Goal: Check status: Check status

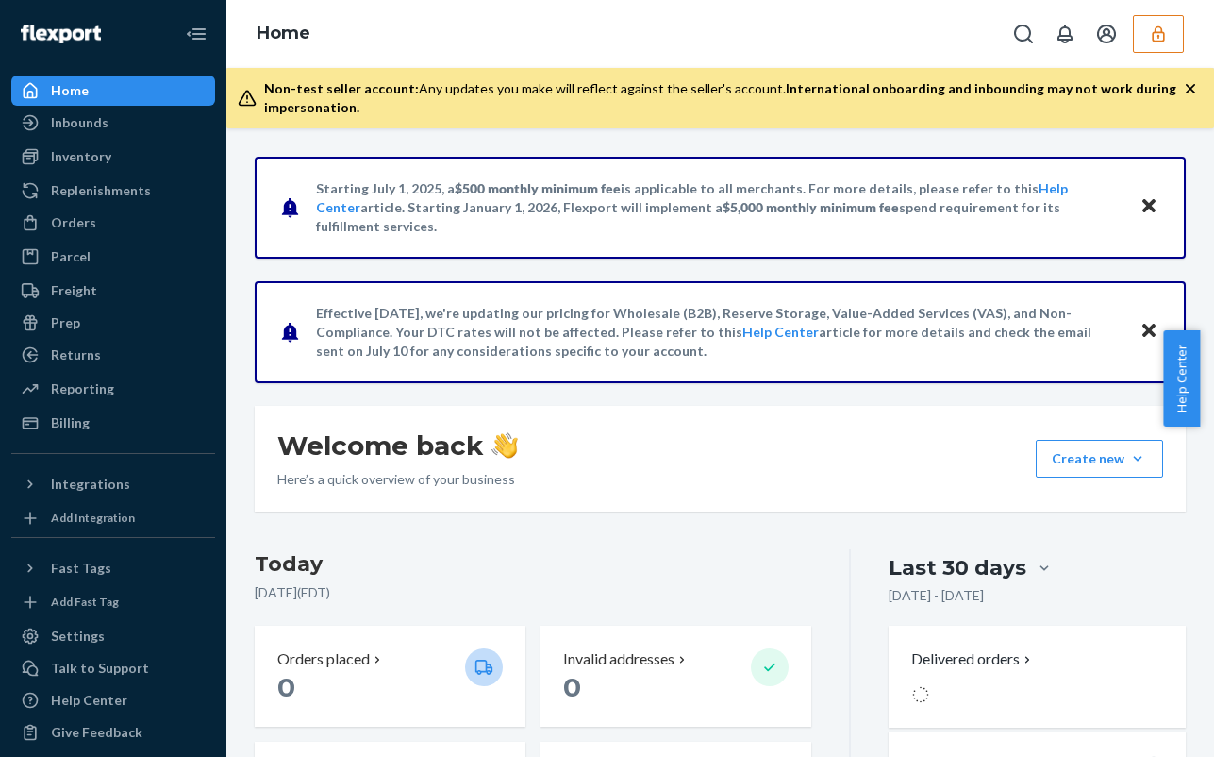
click at [1156, 35] on icon "button" at bounding box center [1158, 34] width 19 height 19
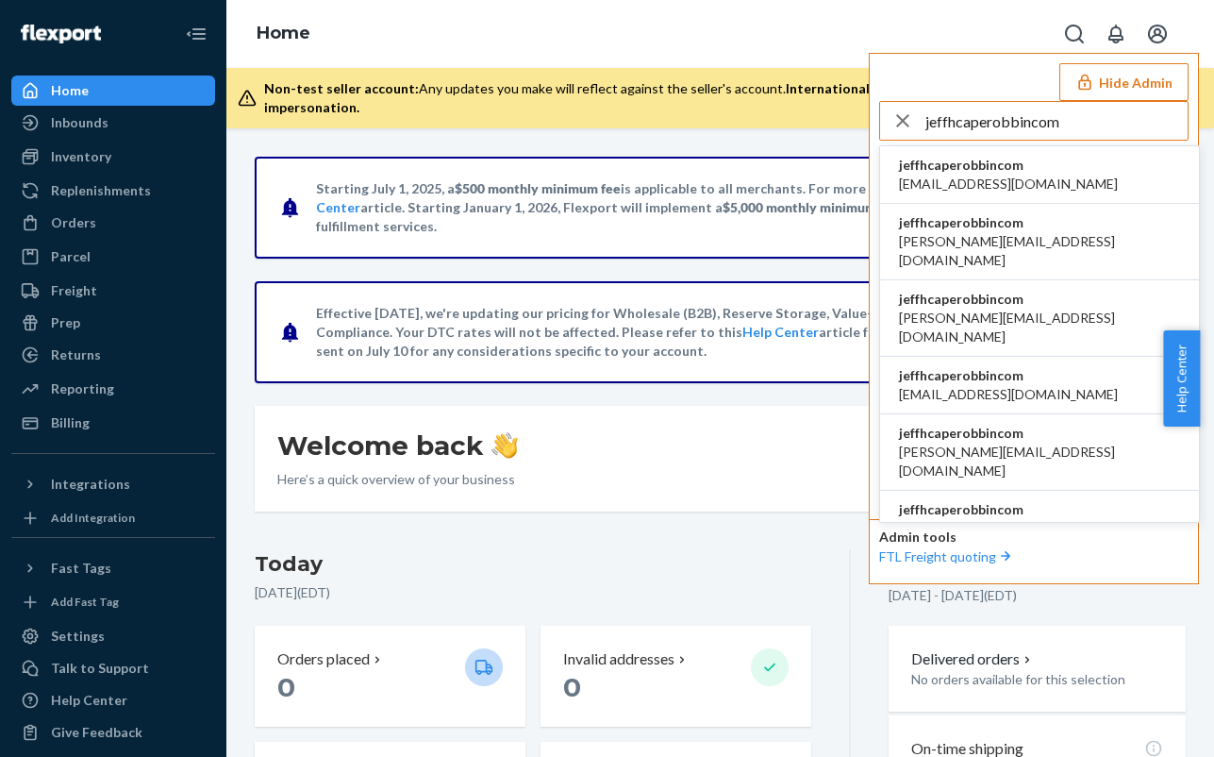
type input "jeffhcaperobbincom"
click at [979, 169] on span "jeffhcaperobbincom" at bounding box center [1008, 165] width 219 height 19
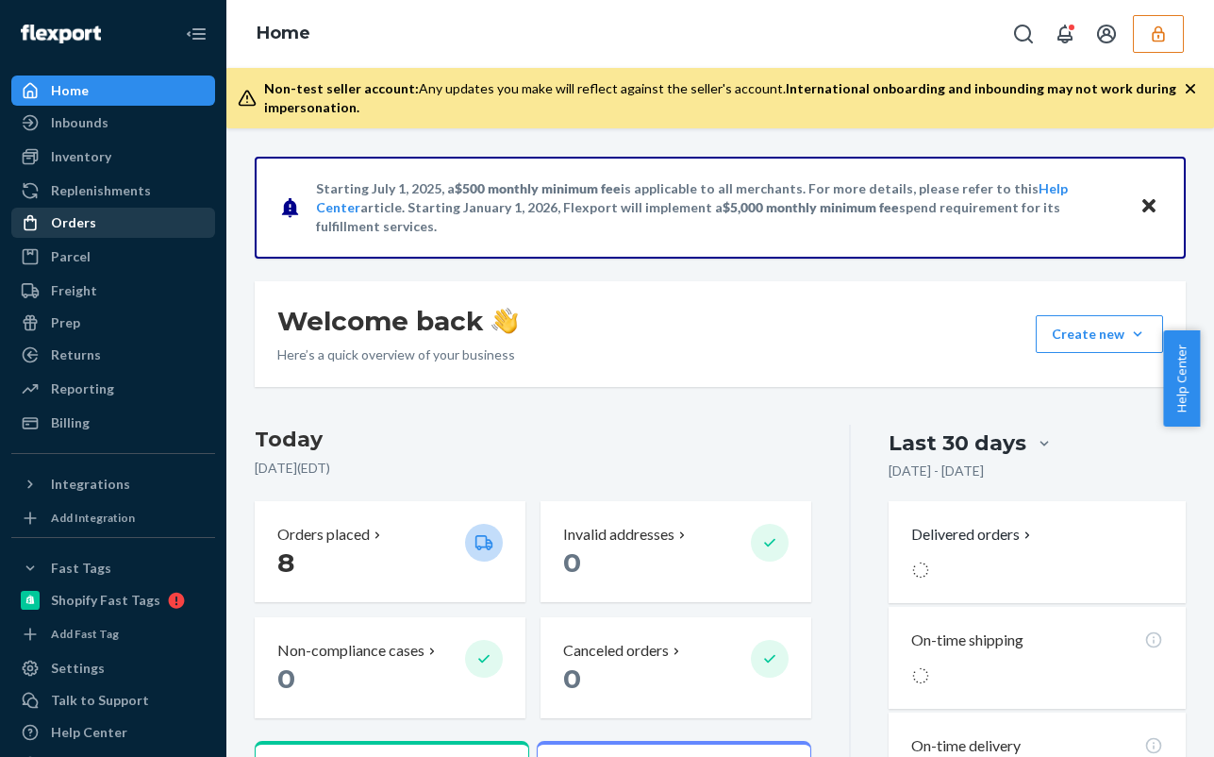
click at [119, 223] on div "Orders" at bounding box center [113, 222] width 200 height 26
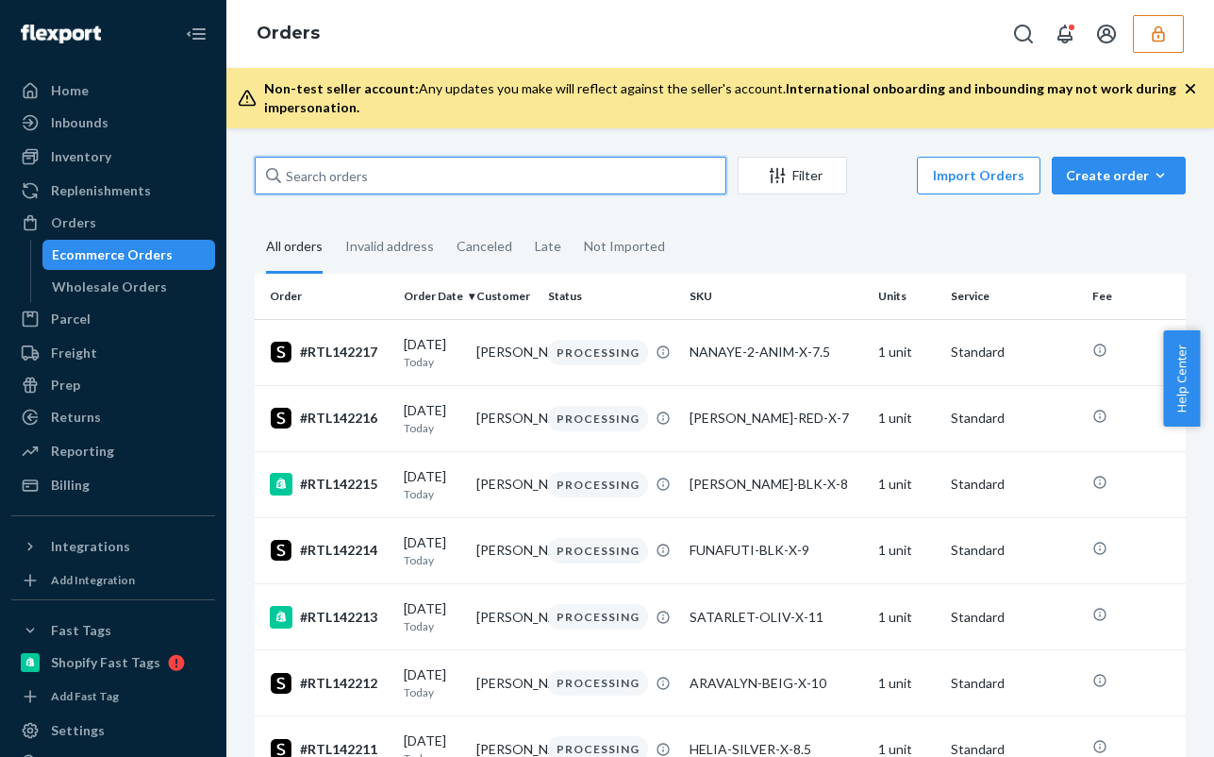
click at [565, 163] on input "text" at bounding box center [491, 176] width 472 height 38
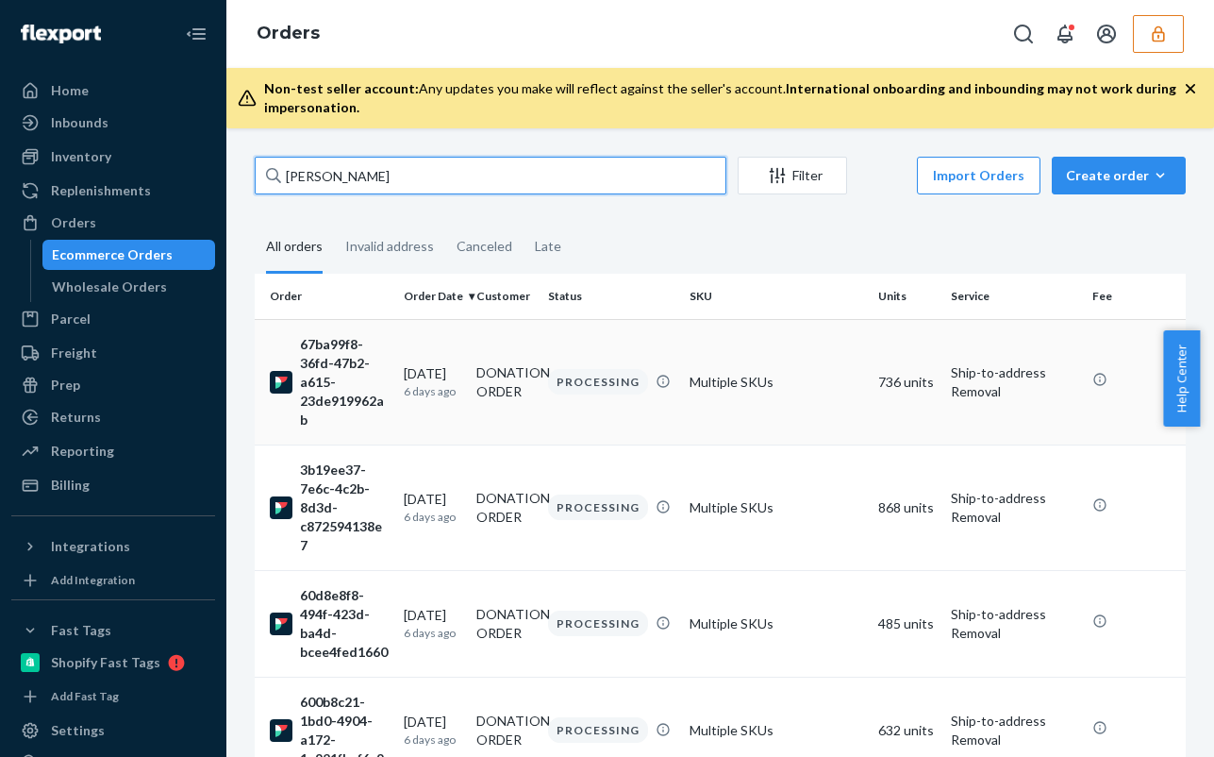
type input "[PERSON_NAME]"
click at [598, 380] on div "PROCESSING" at bounding box center [598, 381] width 100 height 25
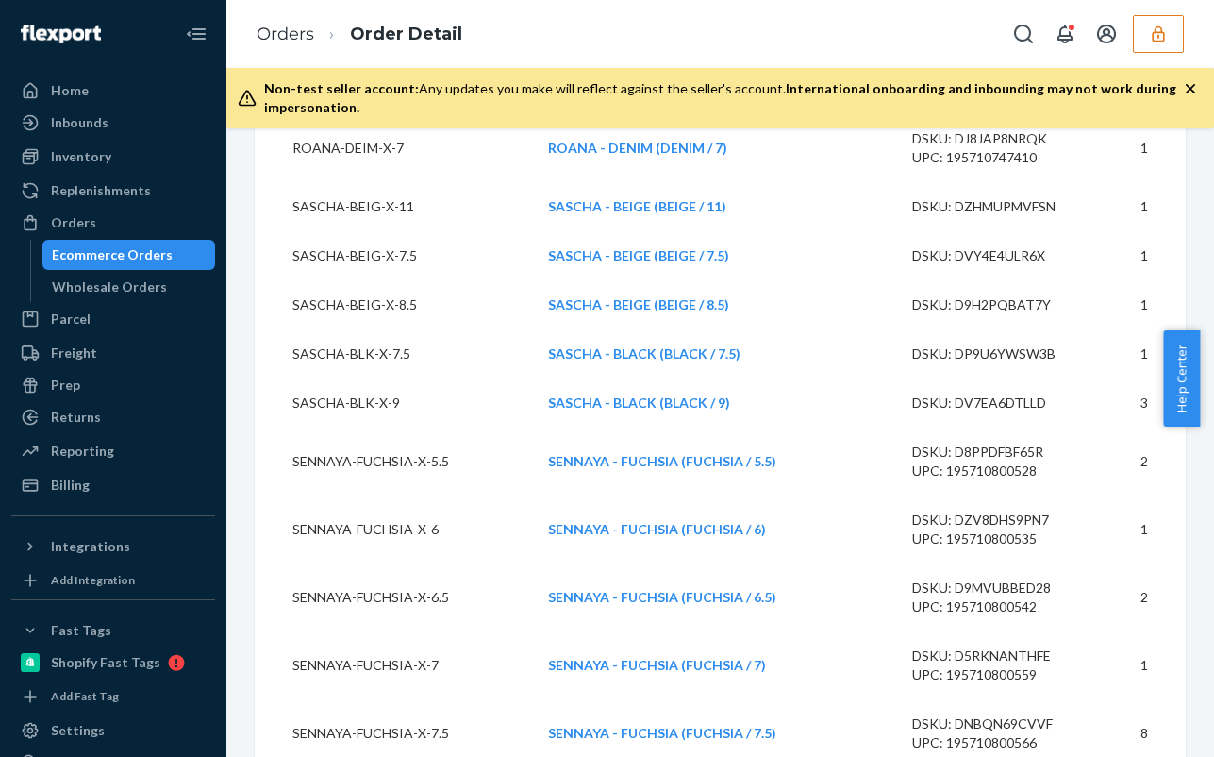
scroll to position [15188, 0]
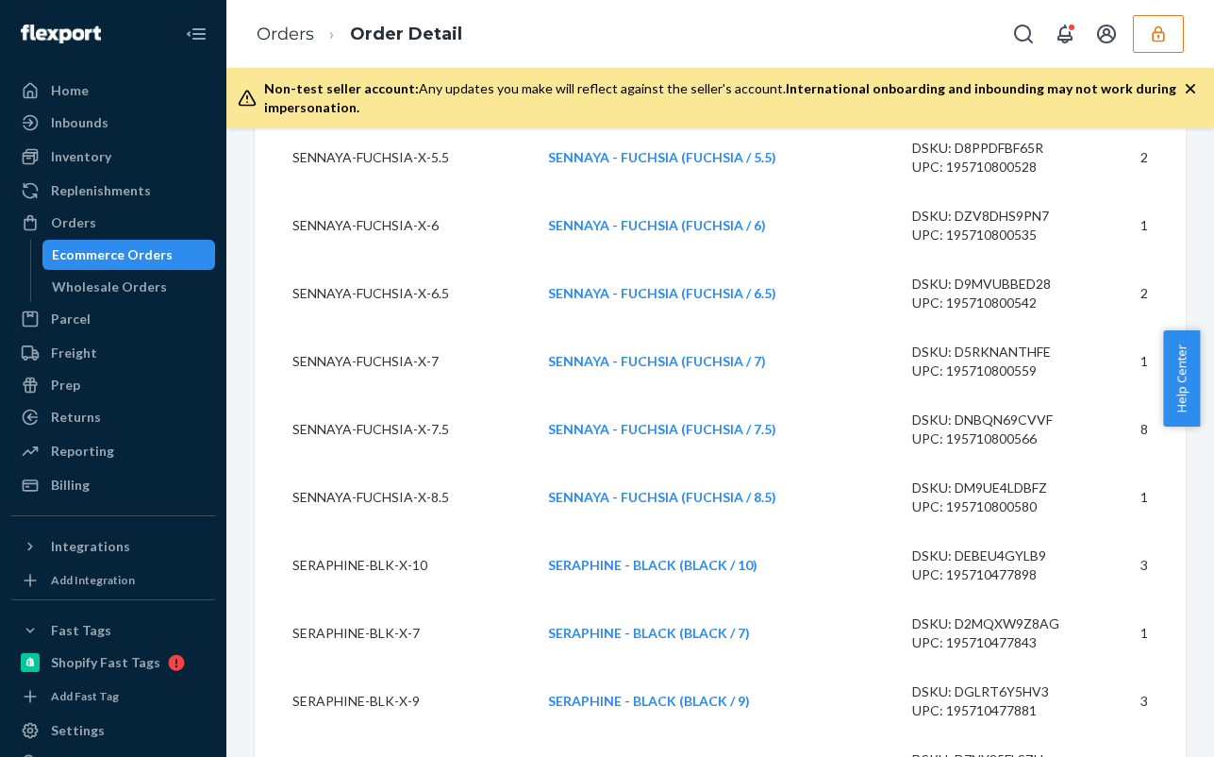
drag, startPoint x: 1210, startPoint y: 392, endPoint x: 1202, endPoint y: 410, distance: 19.8
click at [1200, 439] on body "Home Inbounds Shipping Plans Problems Inventory Products Replenishments Orders …" at bounding box center [607, 378] width 1214 height 757
drag, startPoint x: 1205, startPoint y: 400, endPoint x: 1210, endPoint y: 427, distance: 27.9
click at [1207, 441] on body "Home Inbounds Shipping Plans Problems Inventory Products Replenishments Orders …" at bounding box center [607, 378] width 1214 height 757
drag, startPoint x: 1208, startPoint y: 400, endPoint x: 1207, endPoint y: 427, distance: 27.4
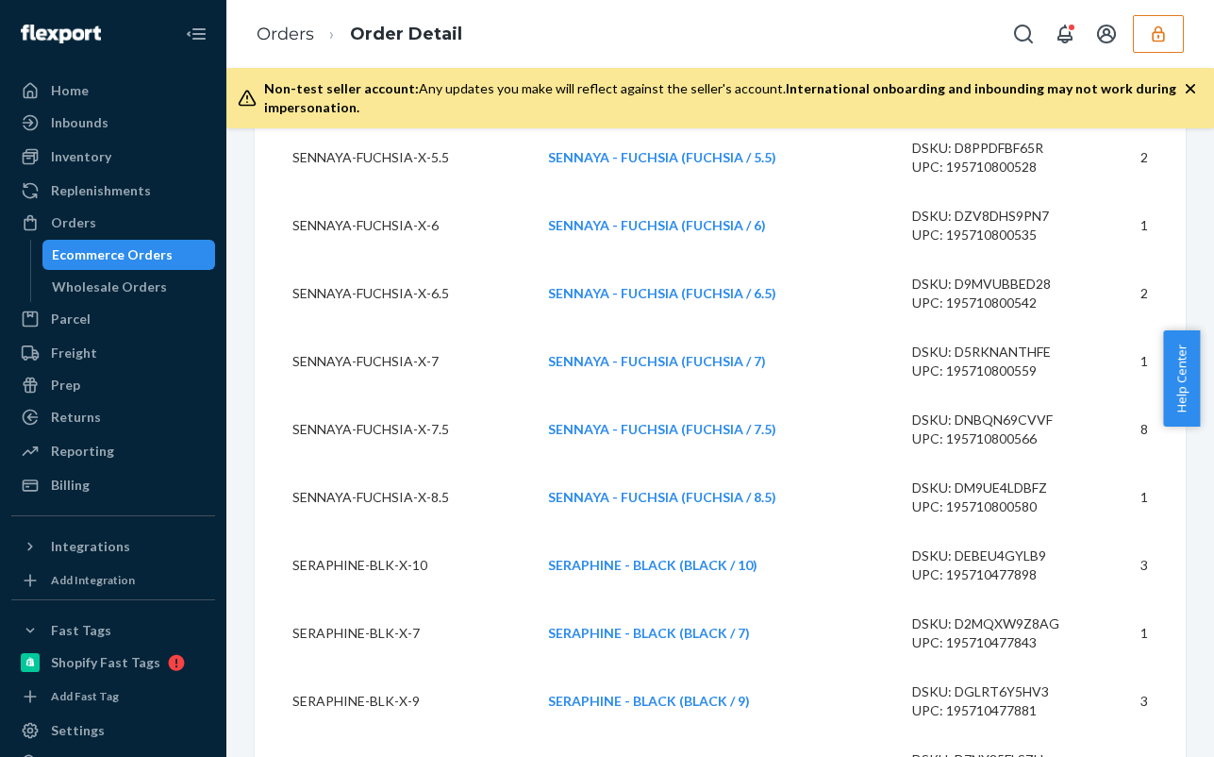
click at [1207, 429] on body "Home Inbounds Shipping Plans Problems Inventory Products Replenishments Orders …" at bounding box center [607, 378] width 1214 height 757
click at [1072, 525] on td "DSKU: DM9UE4LDBFZ UPC: 195710800580" at bounding box center [999, 497] width 205 height 68
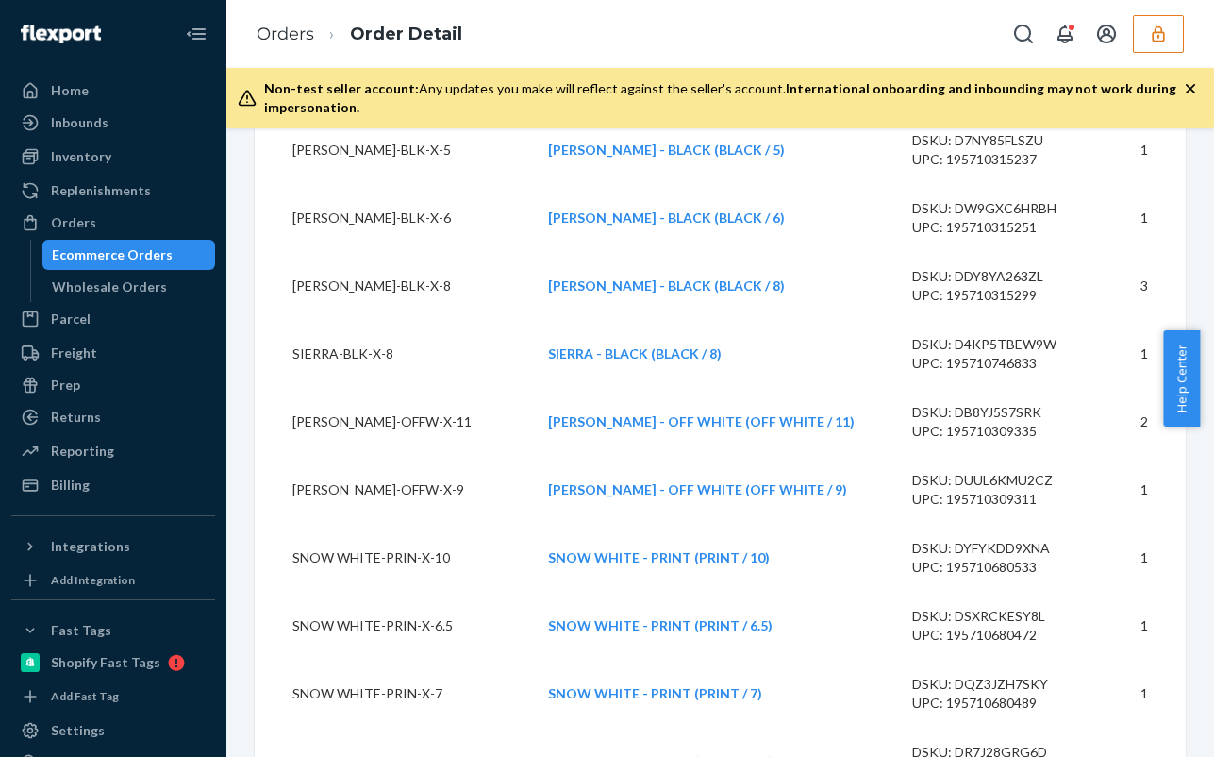
scroll to position [15942, 0]
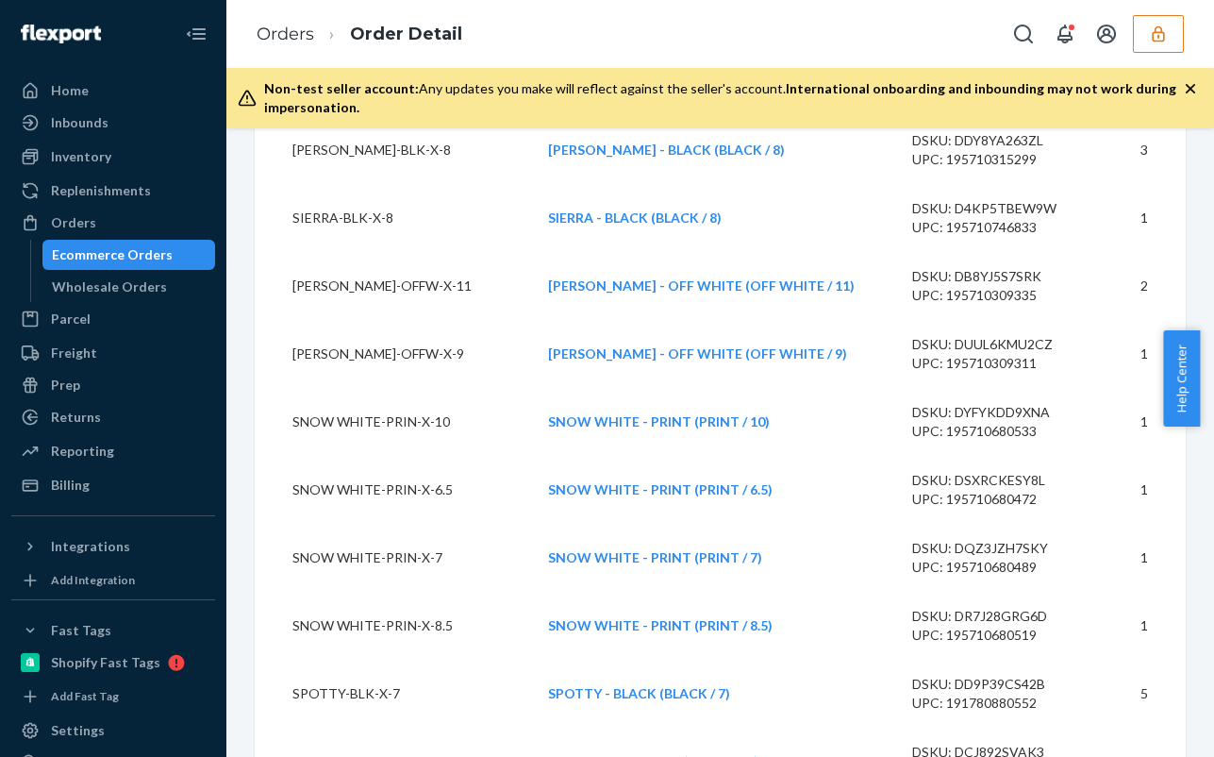
drag, startPoint x: 1205, startPoint y: 412, endPoint x: 1112, endPoint y: 498, distance: 126.2
click at [1205, 534] on body "Home Inbounds Shipping Plans Problems Inventory Products Replenishments Orders …" at bounding box center [607, 378] width 1214 height 757
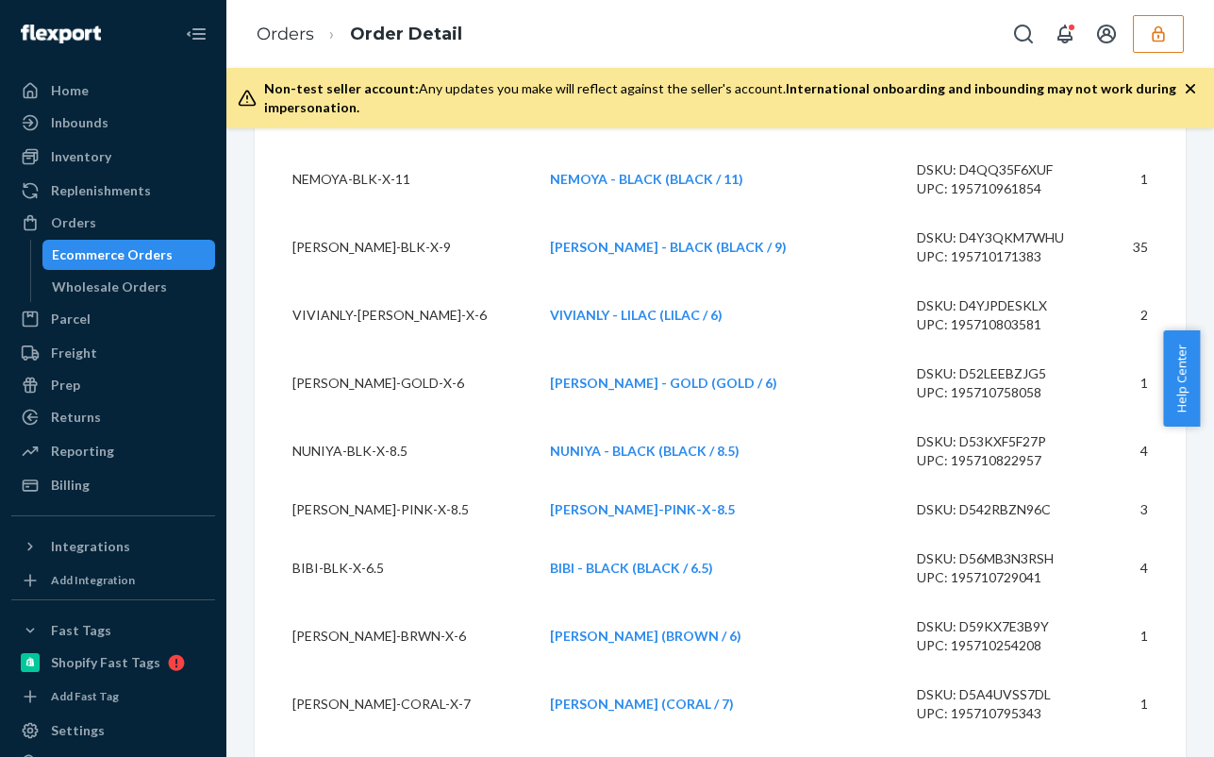
click at [822, 454] on td "NUNIYA - BLACK (BLACK / 8.5)" at bounding box center [718, 451] width 367 height 68
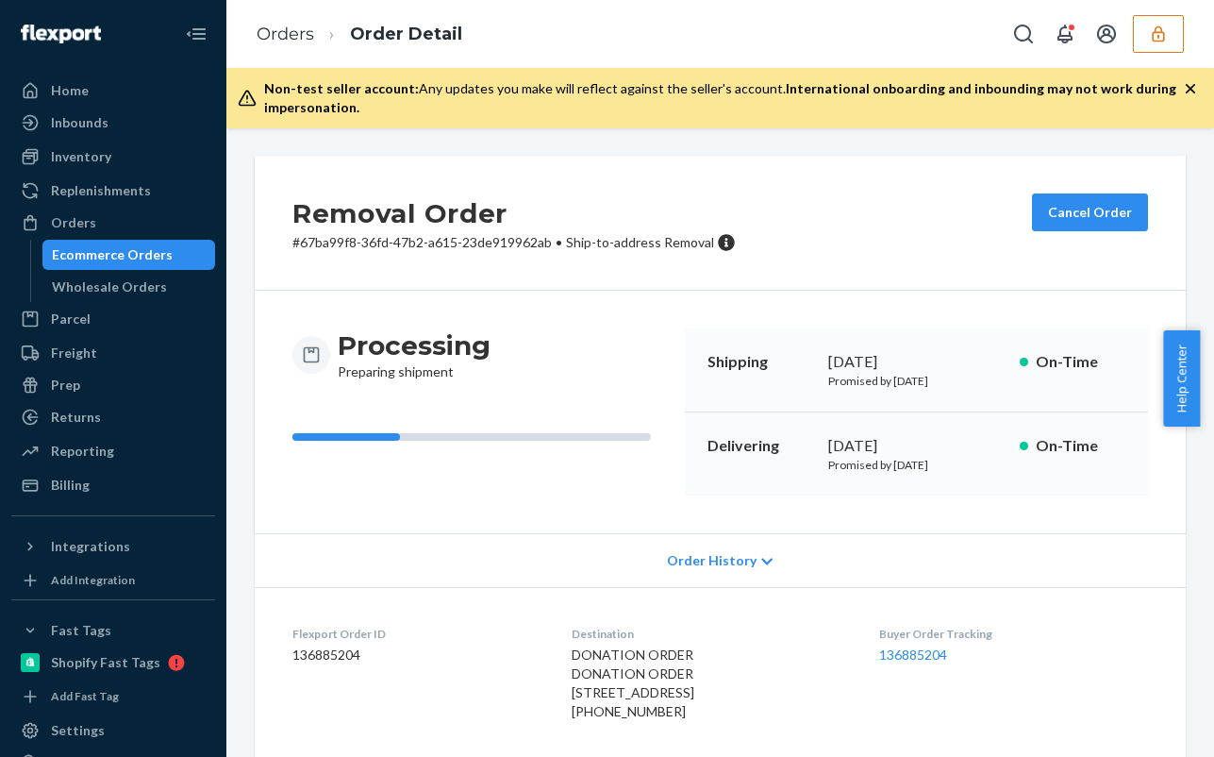
scroll to position [0, 0]
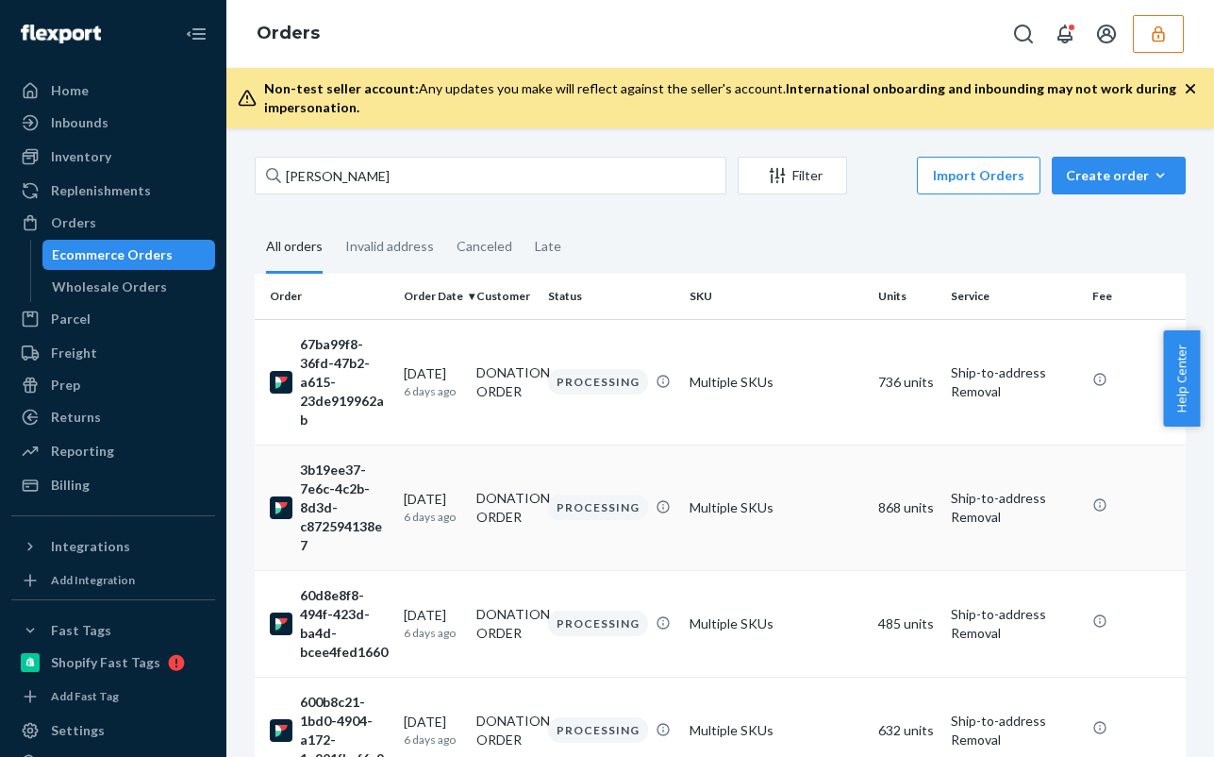
click at [868, 509] on td "Multiple SKUs" at bounding box center [776, 506] width 189 height 125
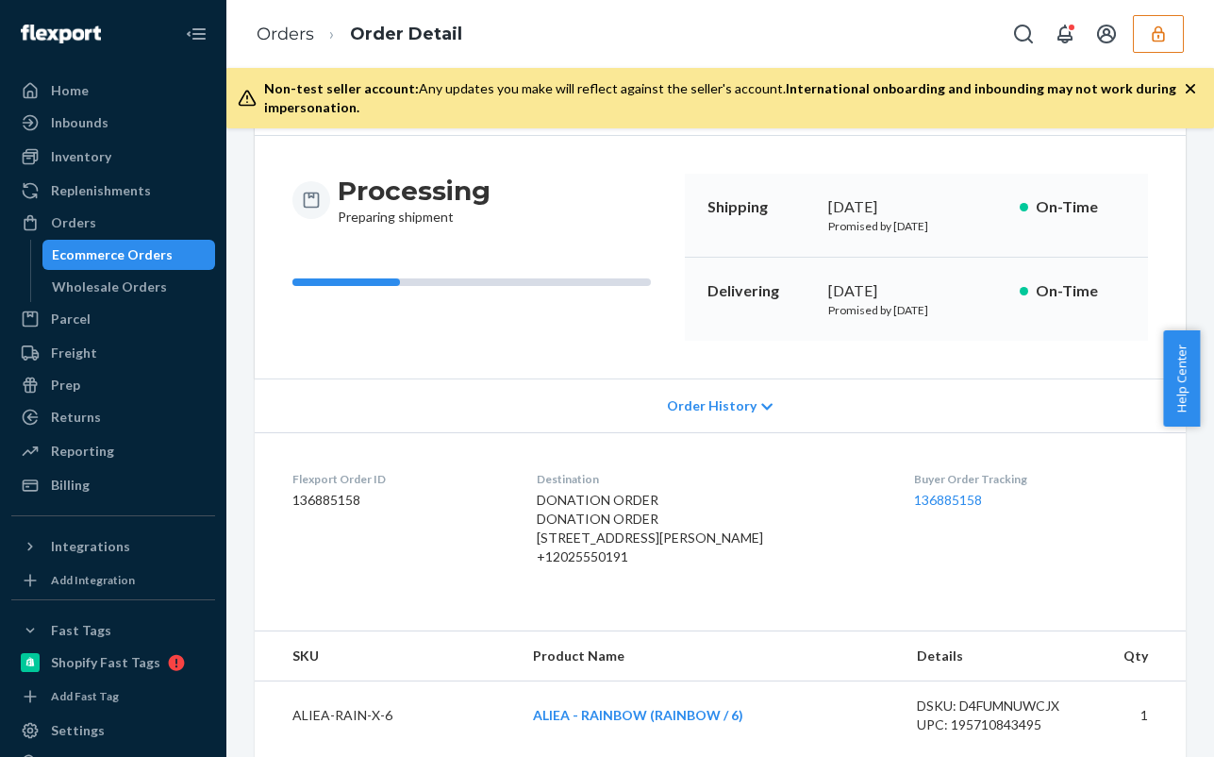
scroll to position [189, 0]
